Goal: Navigation & Orientation: Understand site structure

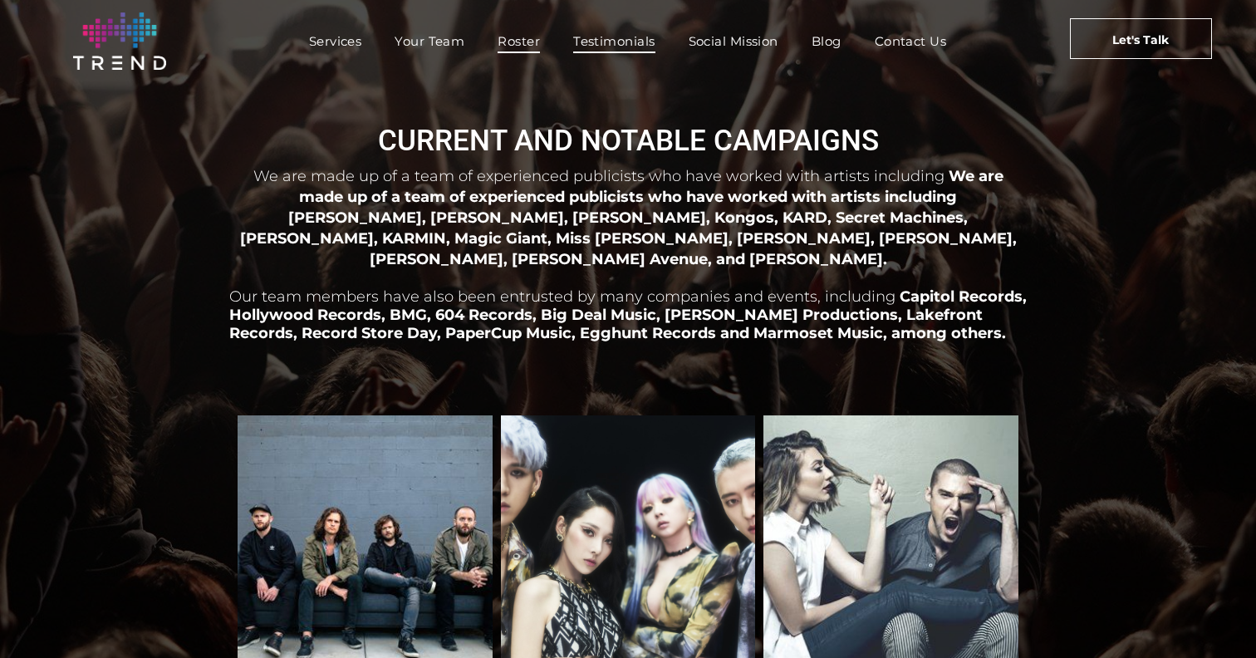
click at [634, 46] on span "Testimonials" at bounding box center [613, 41] width 81 height 24
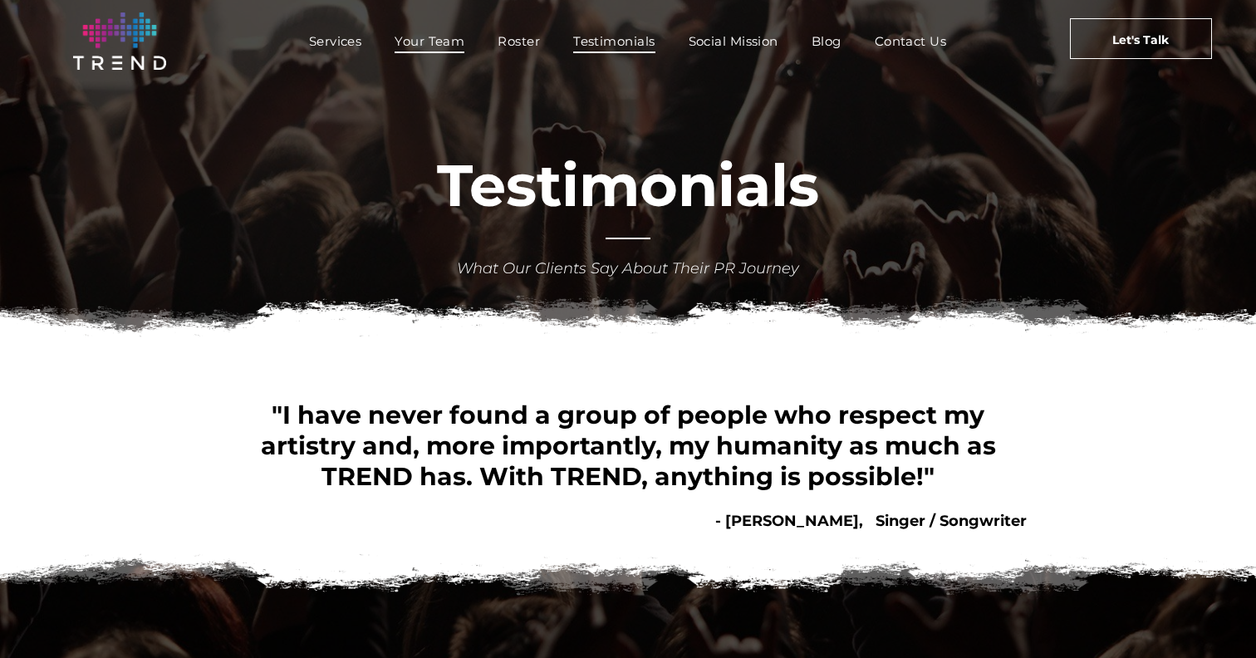
click at [445, 38] on span "Your Team" at bounding box center [430, 41] width 70 height 24
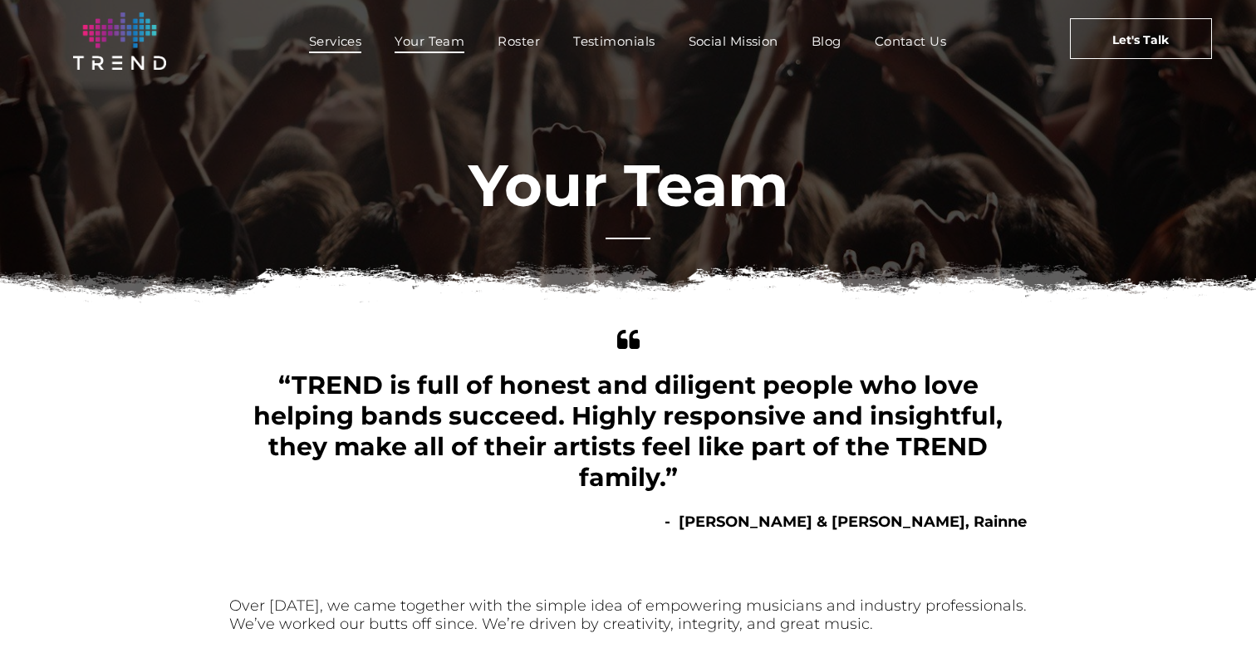
click at [360, 35] on span "Services" at bounding box center [335, 41] width 53 height 24
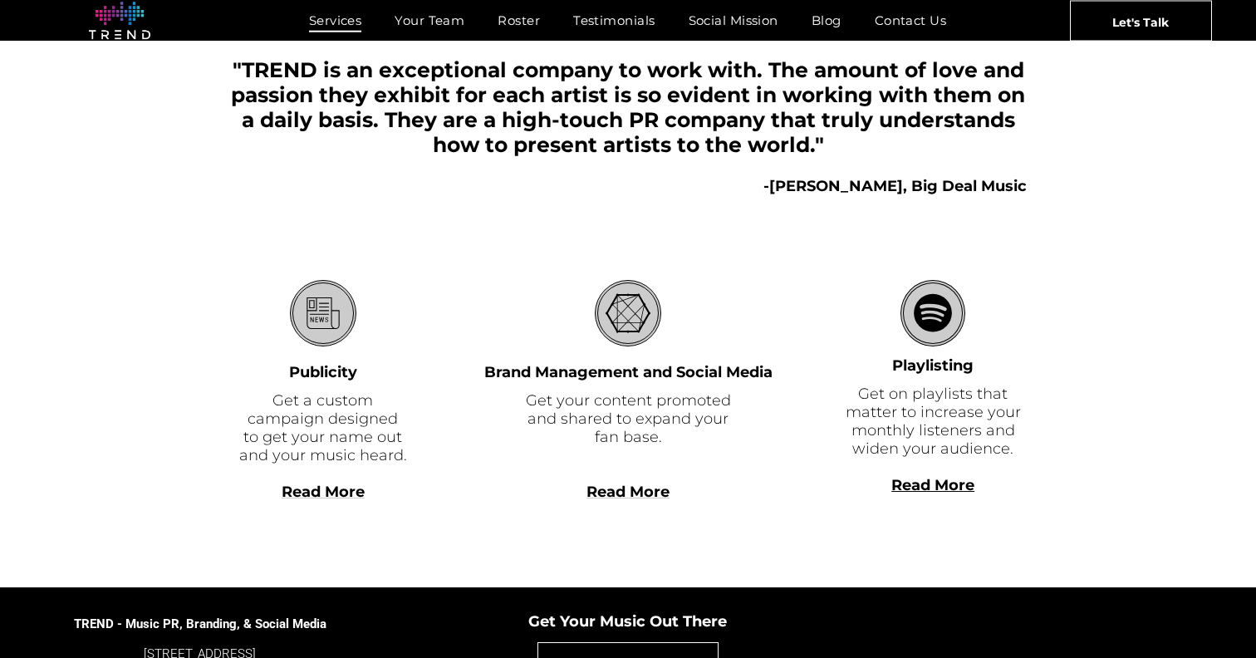
scroll to position [361, 0]
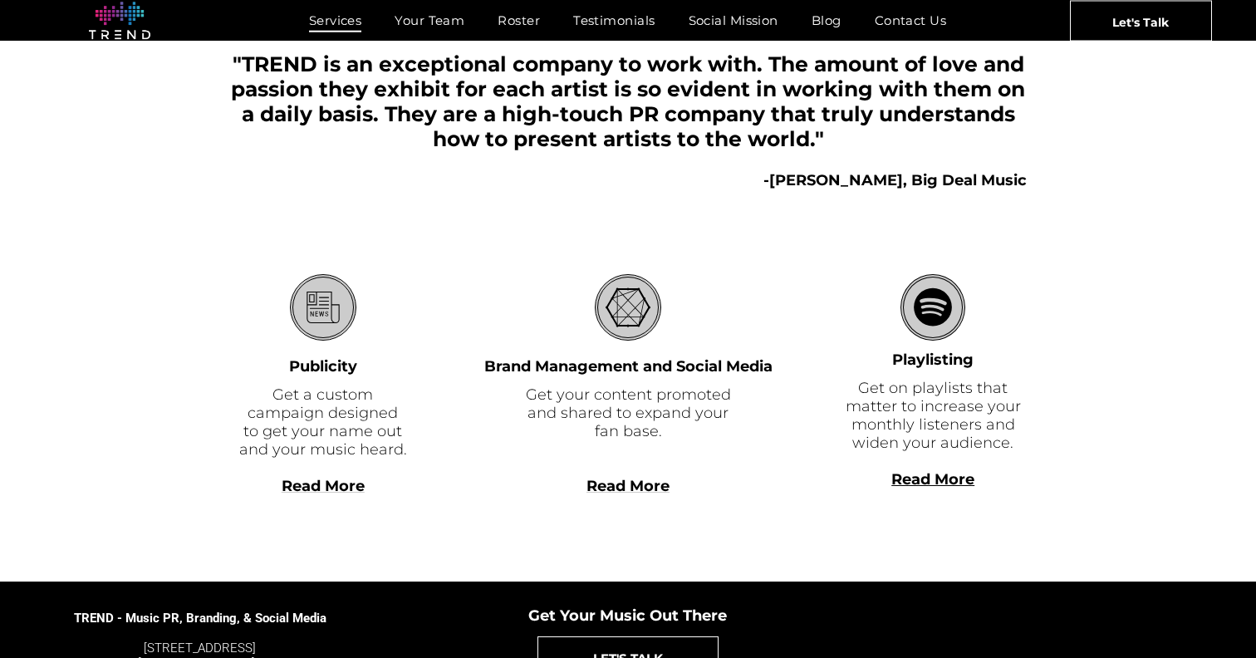
click at [607, 180] on div "-[PERSON_NAME], Big Deal Music" at bounding box center [627, 180] width 797 height 22
